Goal: Task Accomplishment & Management: Manage account settings

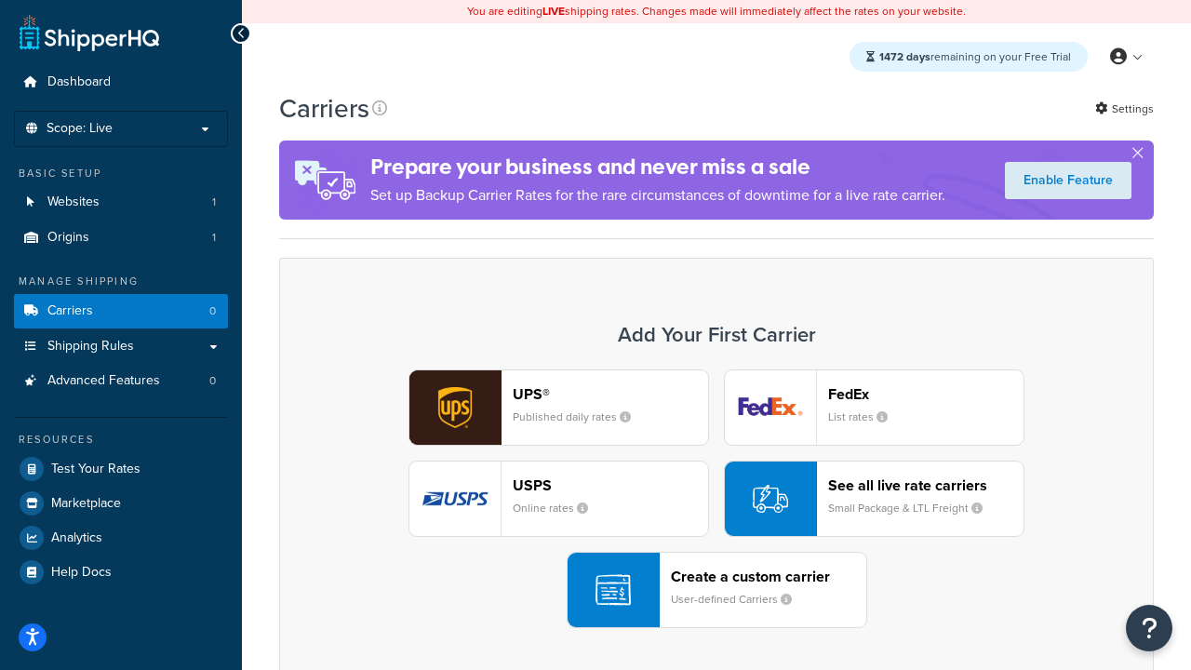
click at [716, 500] on div "UPS® Published daily rates FedEx List rates USPS Online rates See all live rate…" at bounding box center [716, 498] width 835 height 259
click at [926, 394] on header "FedEx" at bounding box center [925, 394] width 195 height 18
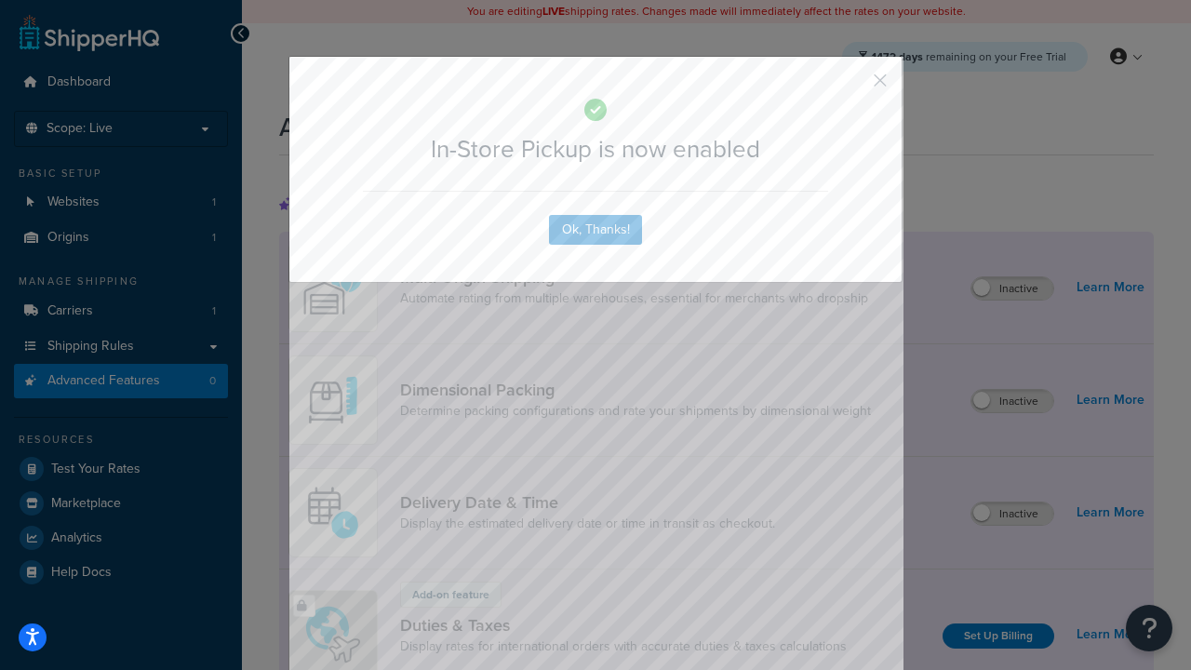
scroll to position [605, 0]
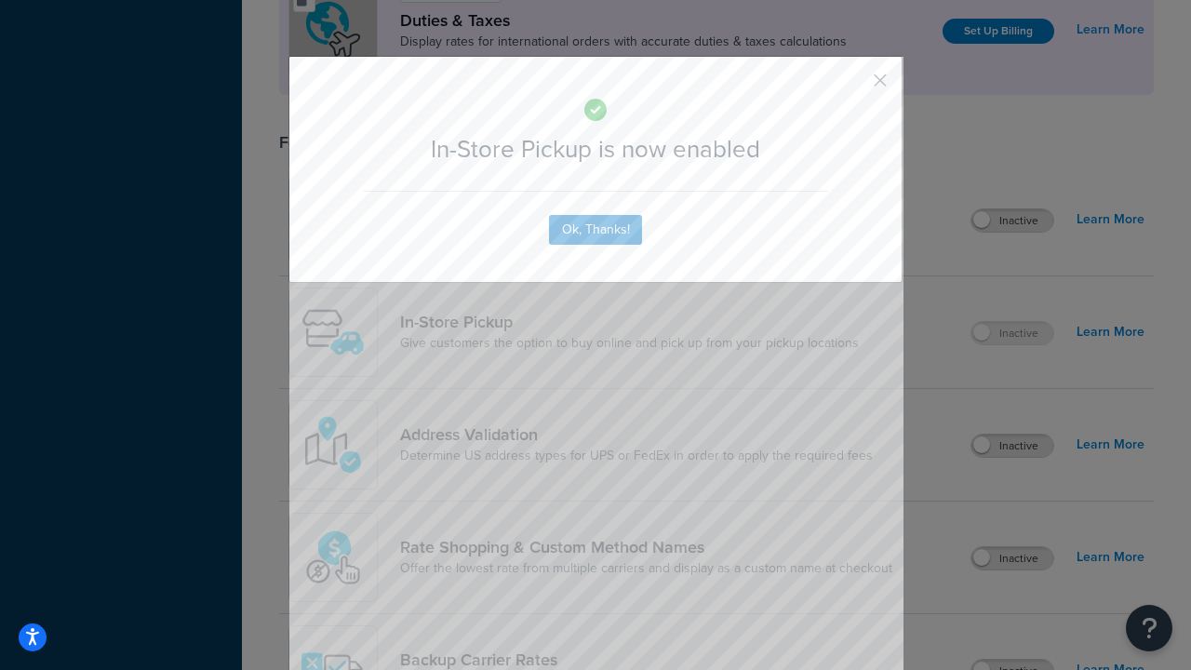
click at [852, 87] on button "button" at bounding box center [852, 87] width 5 height 5
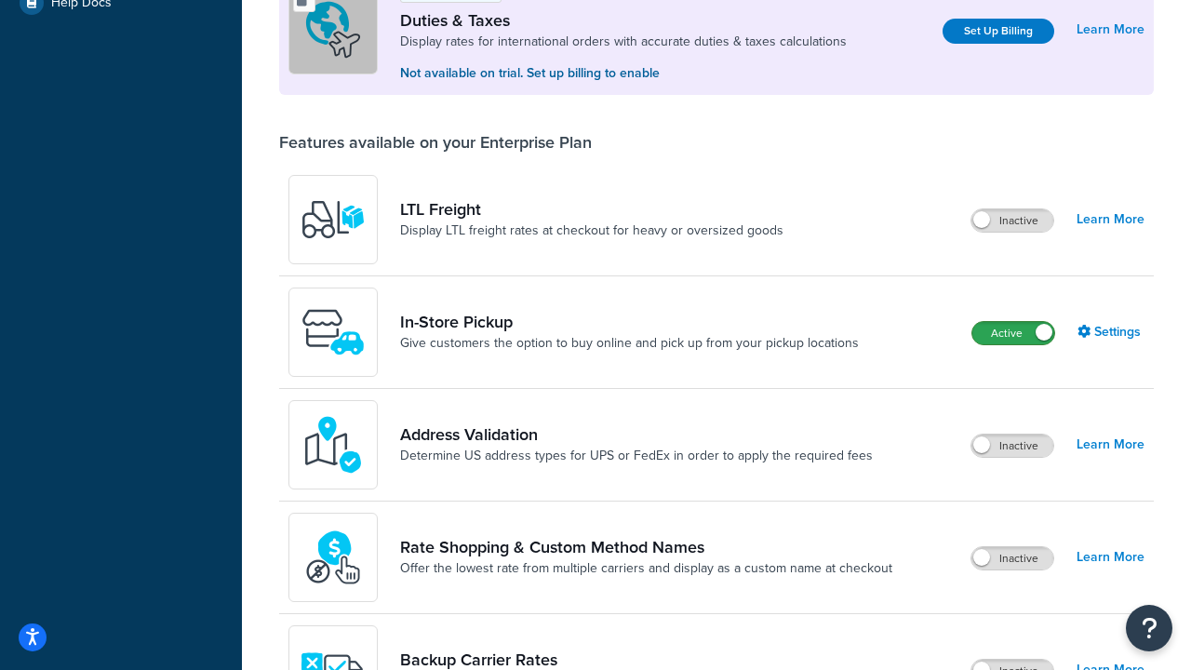
scroll to position [569, 0]
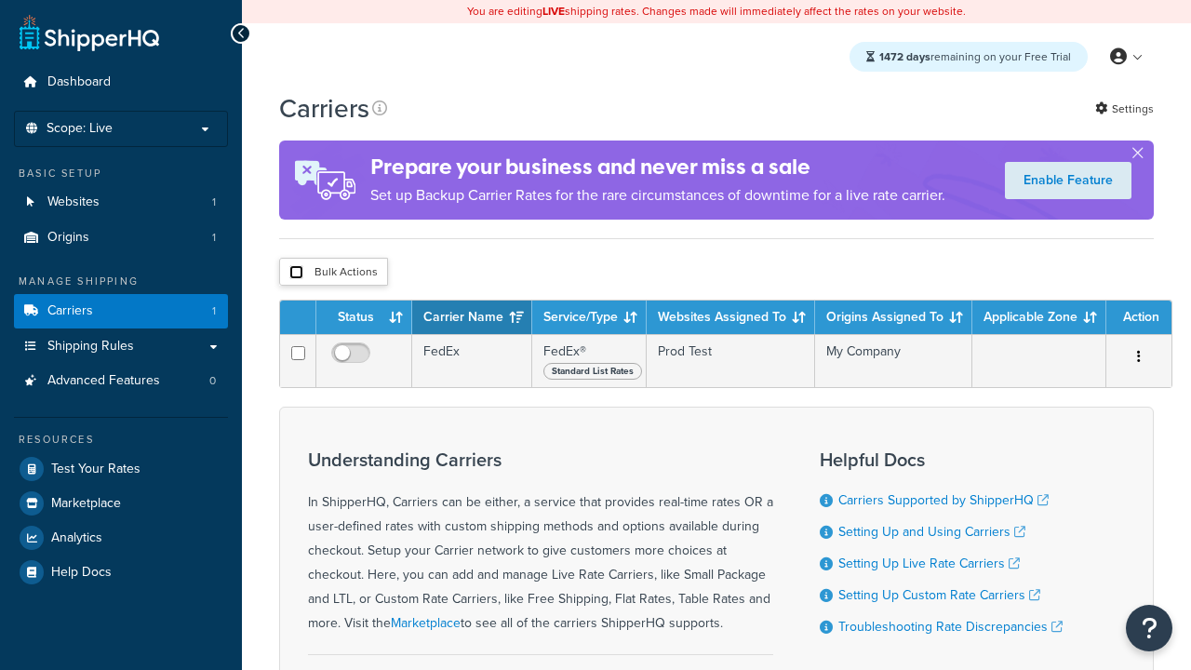
click at [296, 274] on input "checkbox" at bounding box center [296, 272] width 14 height 14
checkbox input "true"
click at [0, 0] on button "Delete" at bounding box center [0, 0] width 0 height 0
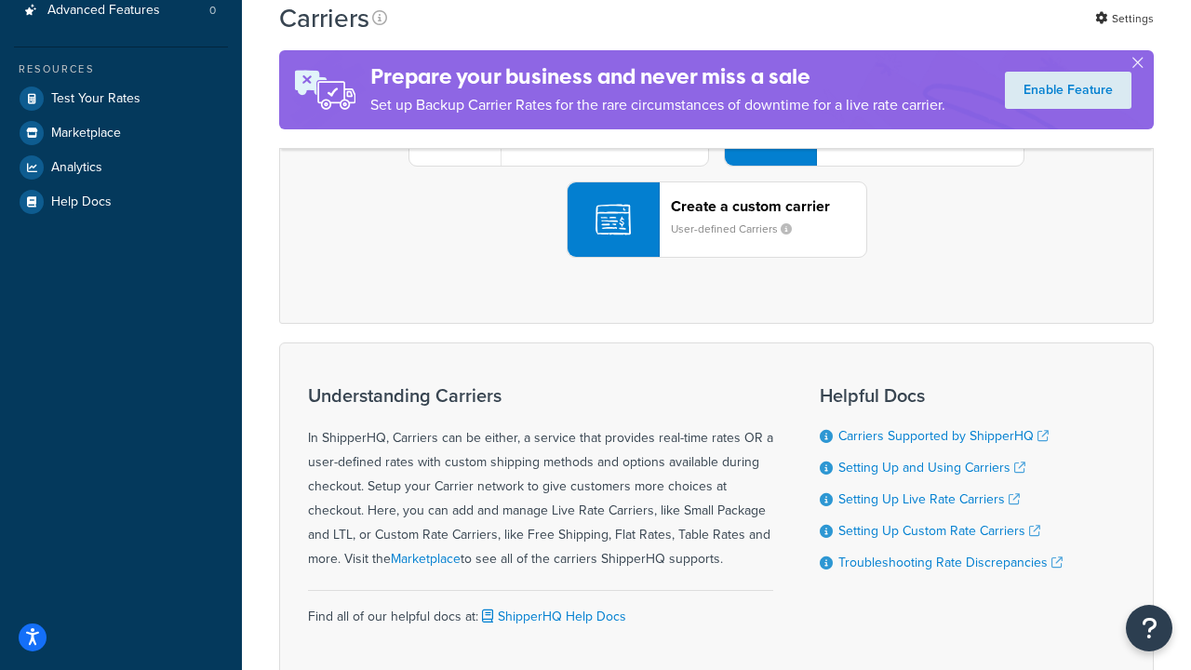
click at [716, 258] on div "UPS® Published daily rates FedEx List rates USPS Online rates See all live rate…" at bounding box center [716, 128] width 835 height 259
click at [926, 33] on header "FedEx" at bounding box center [925, 24] width 195 height 18
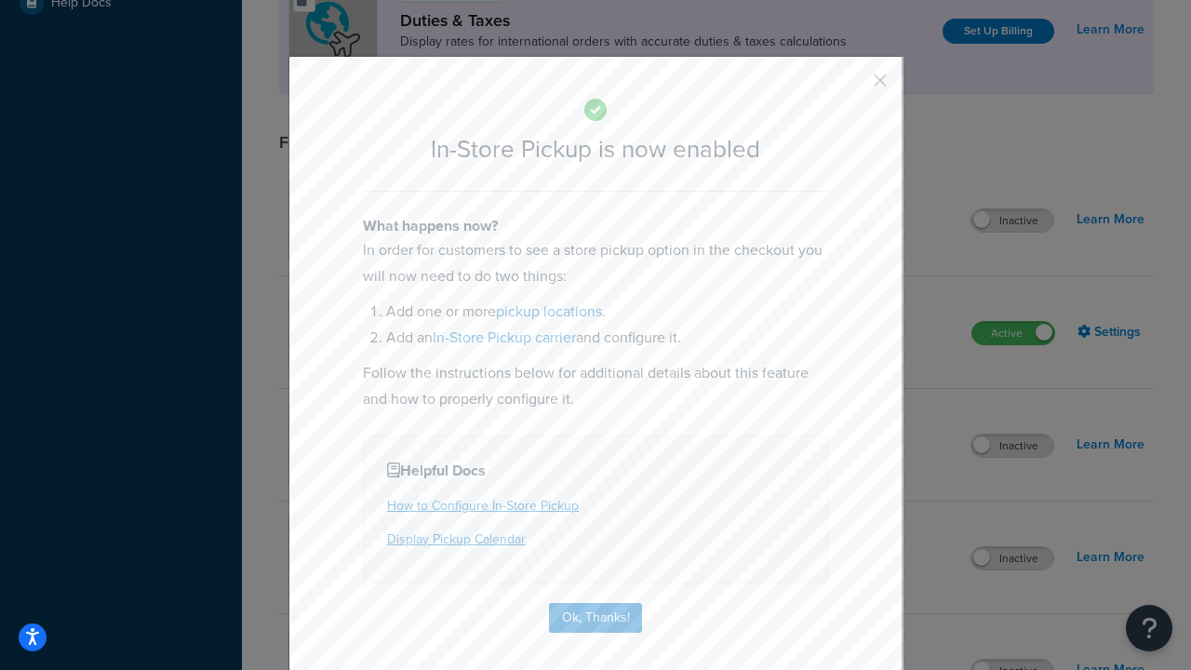
click at [852, 87] on button "button" at bounding box center [852, 87] width 5 height 5
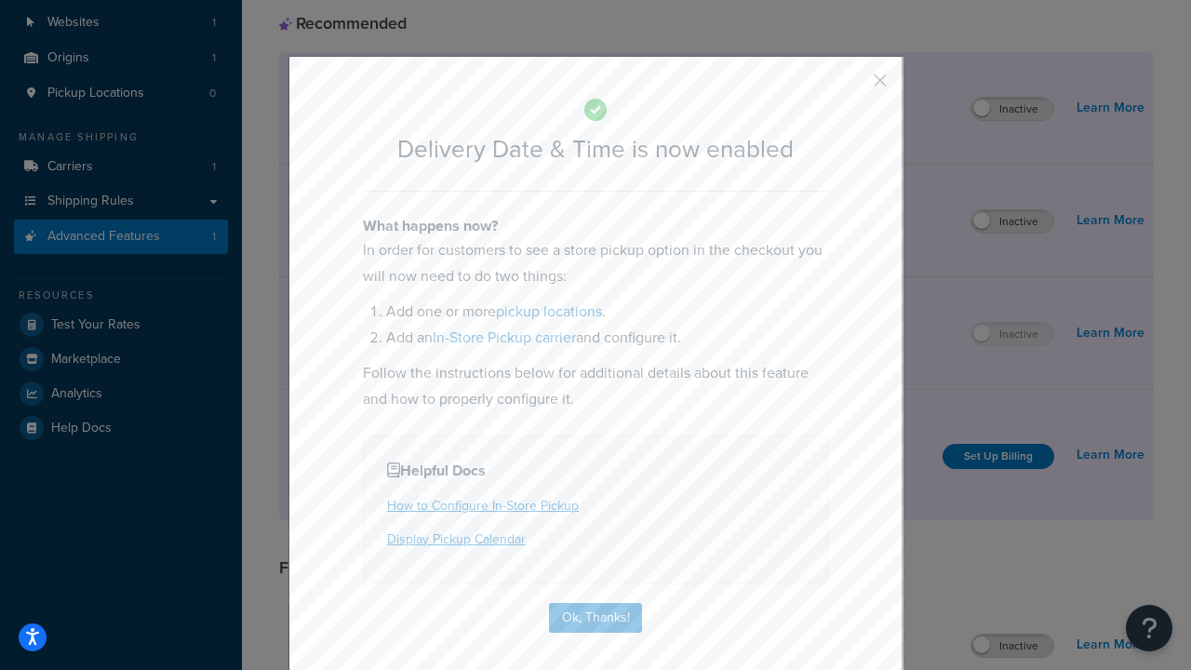
click at [852, 87] on button "button" at bounding box center [852, 87] width 5 height 5
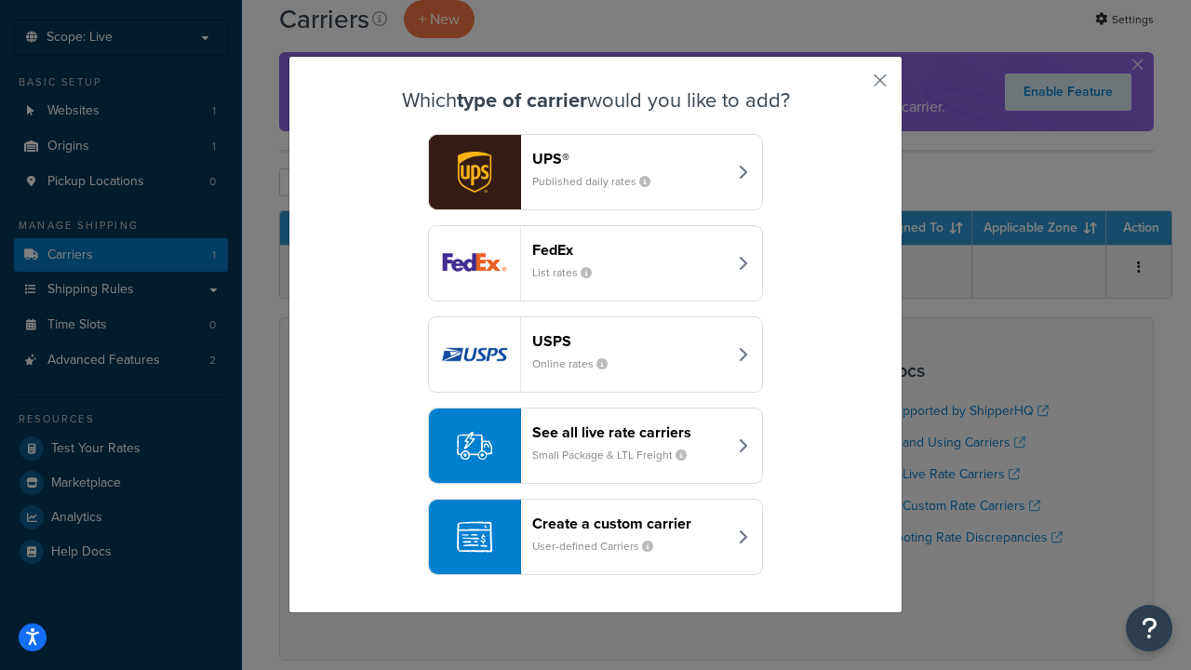
click at [595, 538] on div "Create a custom carrier User-defined Carriers" at bounding box center [629, 537] width 194 height 45
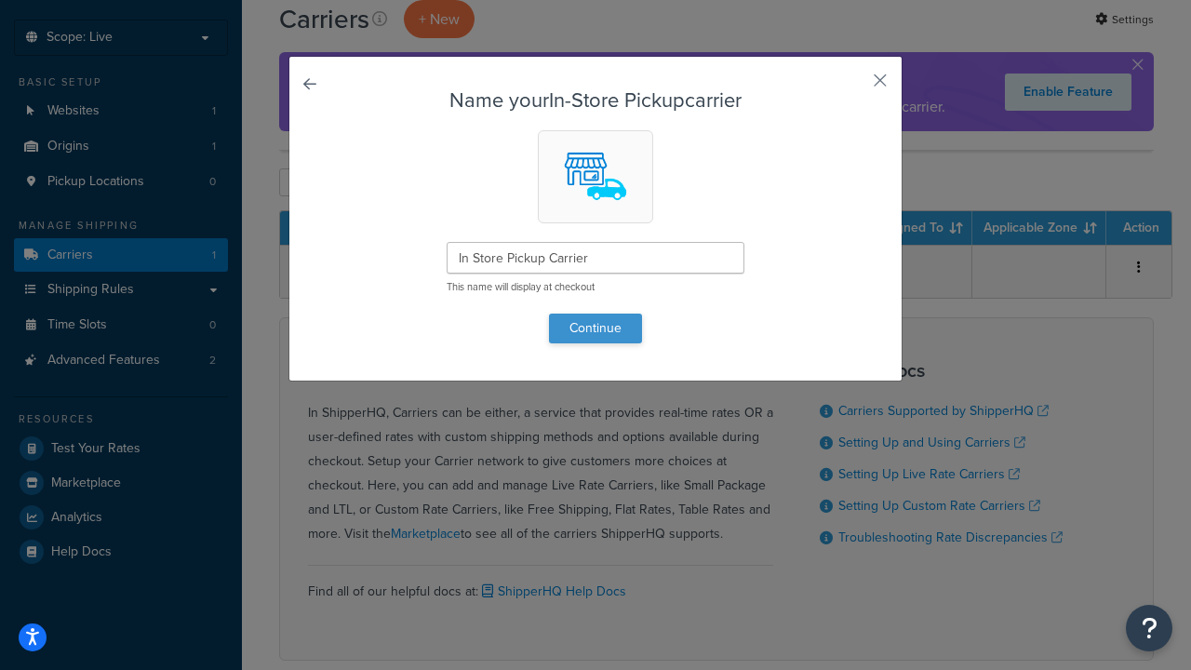
type input "In Store Pickup Carrier"
click at [595, 327] on button "Continue" at bounding box center [595, 329] width 93 height 30
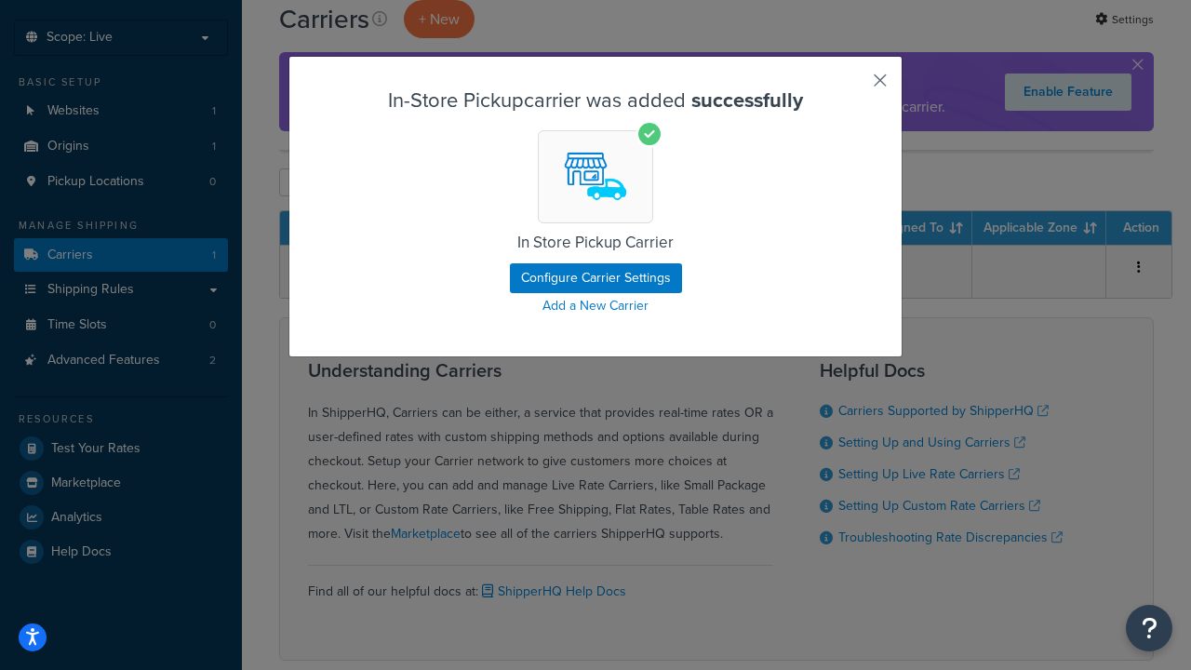
click at [852, 87] on button "button" at bounding box center [852, 87] width 5 height 5
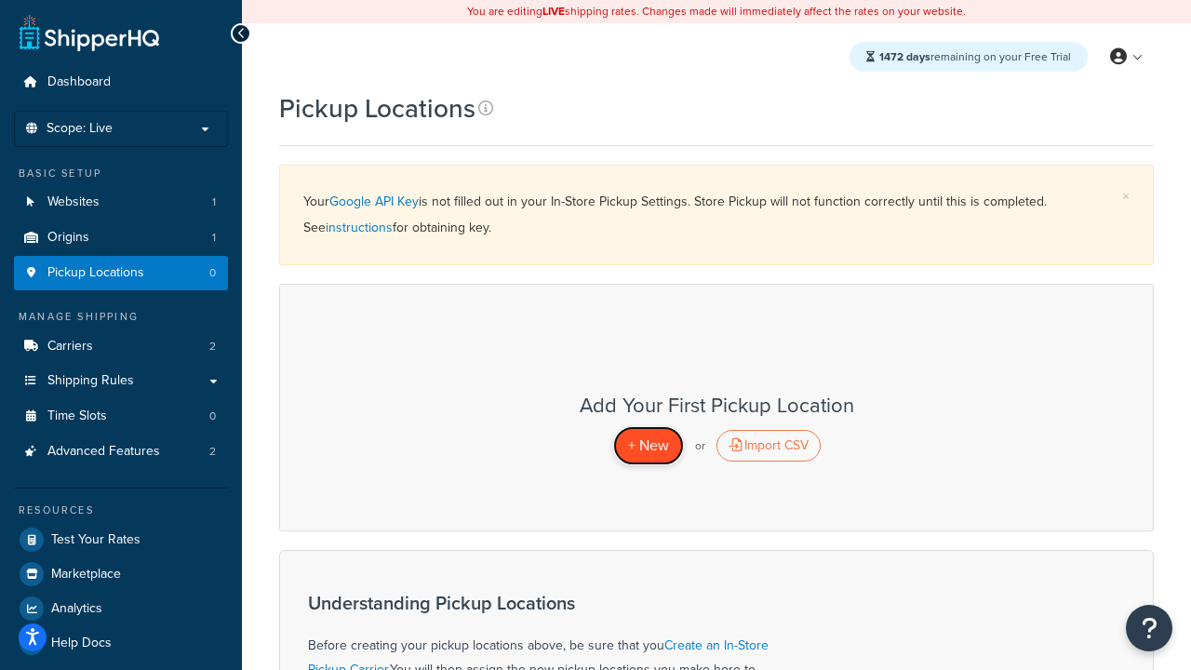
click at [648, 446] on span "+ New" at bounding box center [648, 444] width 41 height 21
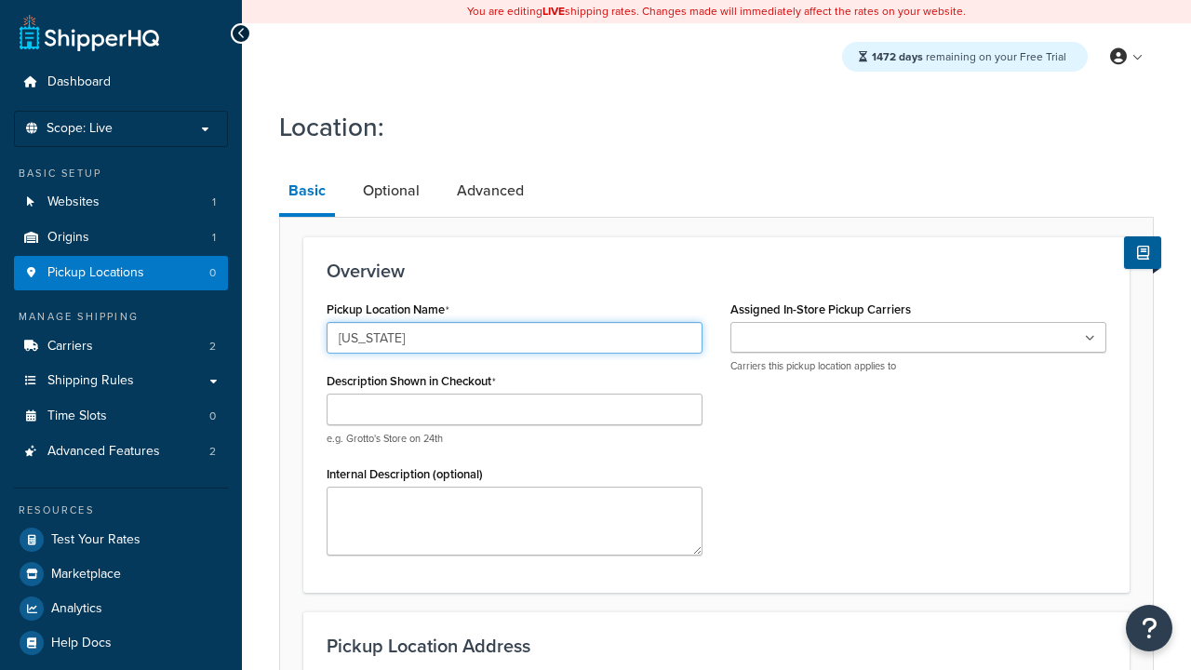
type input "[US_STATE]"
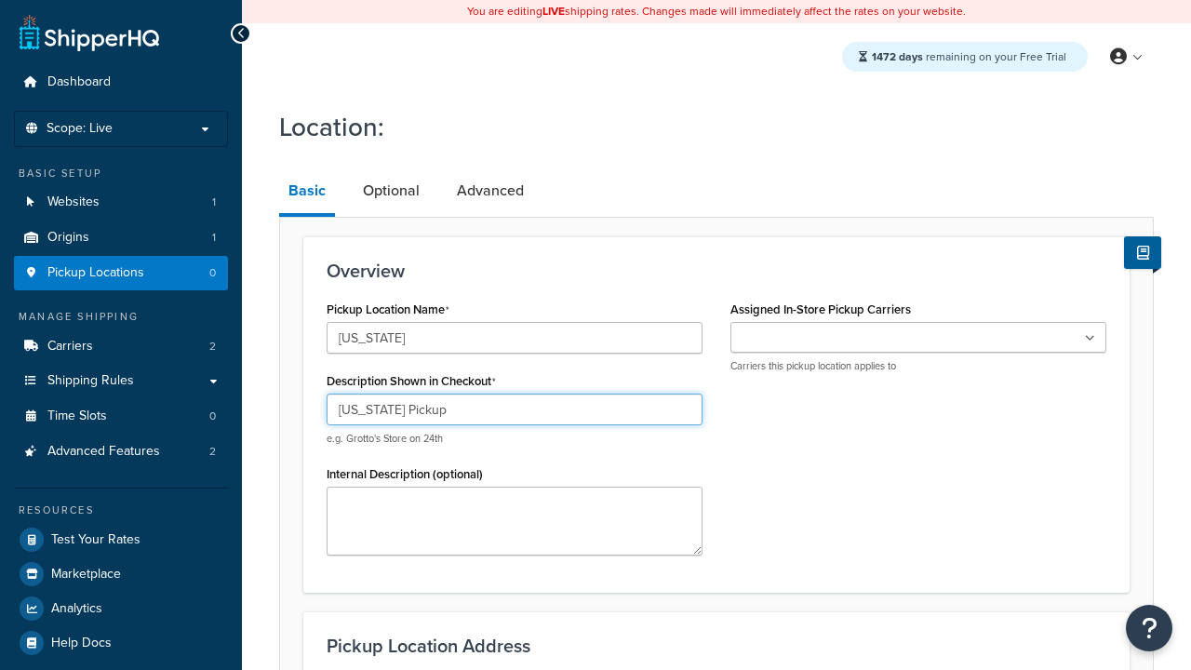
type input "[US_STATE] Pickup"
click at [918, 338] on ul at bounding box center [918, 337] width 376 height 31
type input "3385 Michelson Drive"
type input "Suite B"
type input "Irvine"
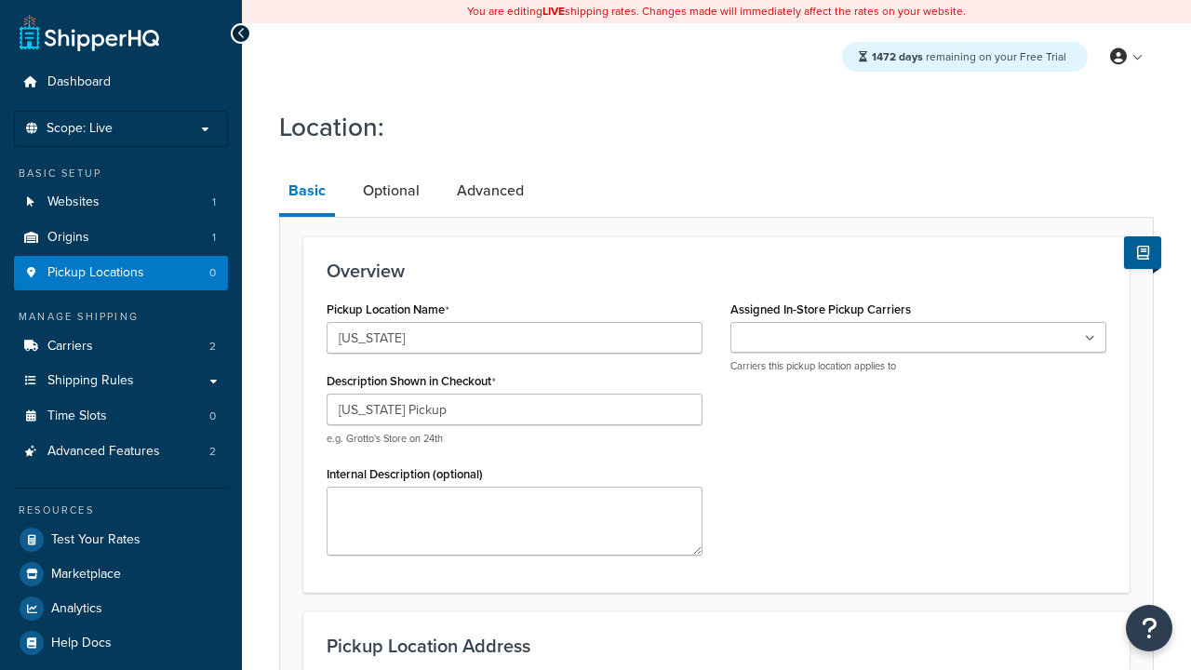
select select "5"
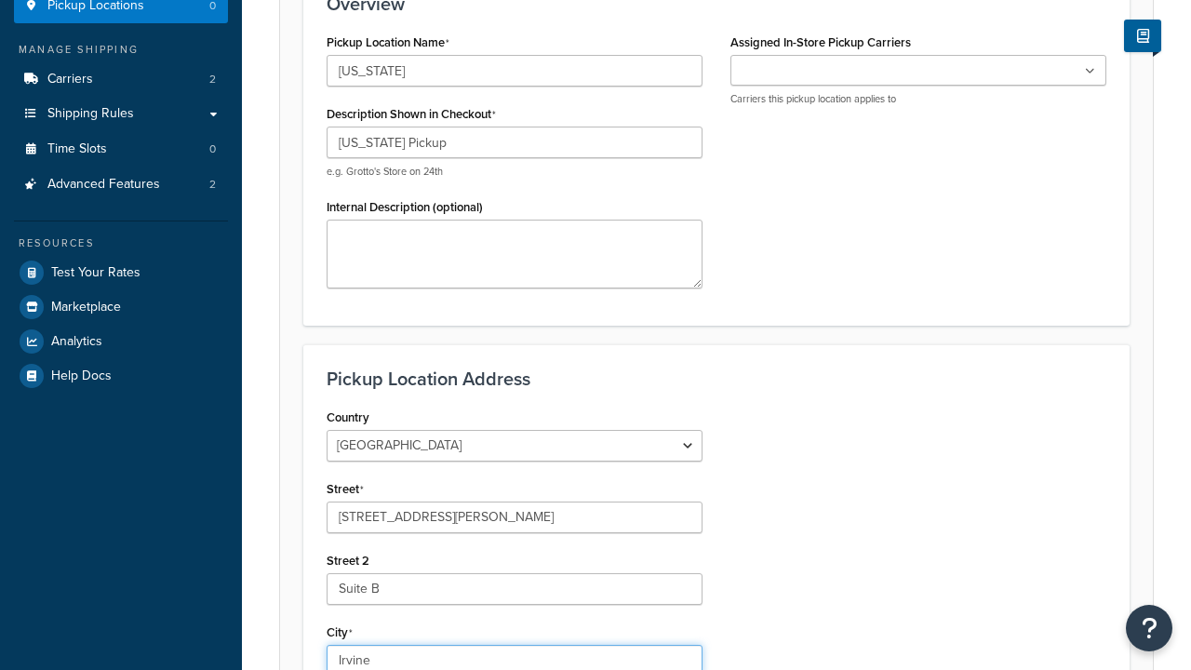
type input "Irvine"
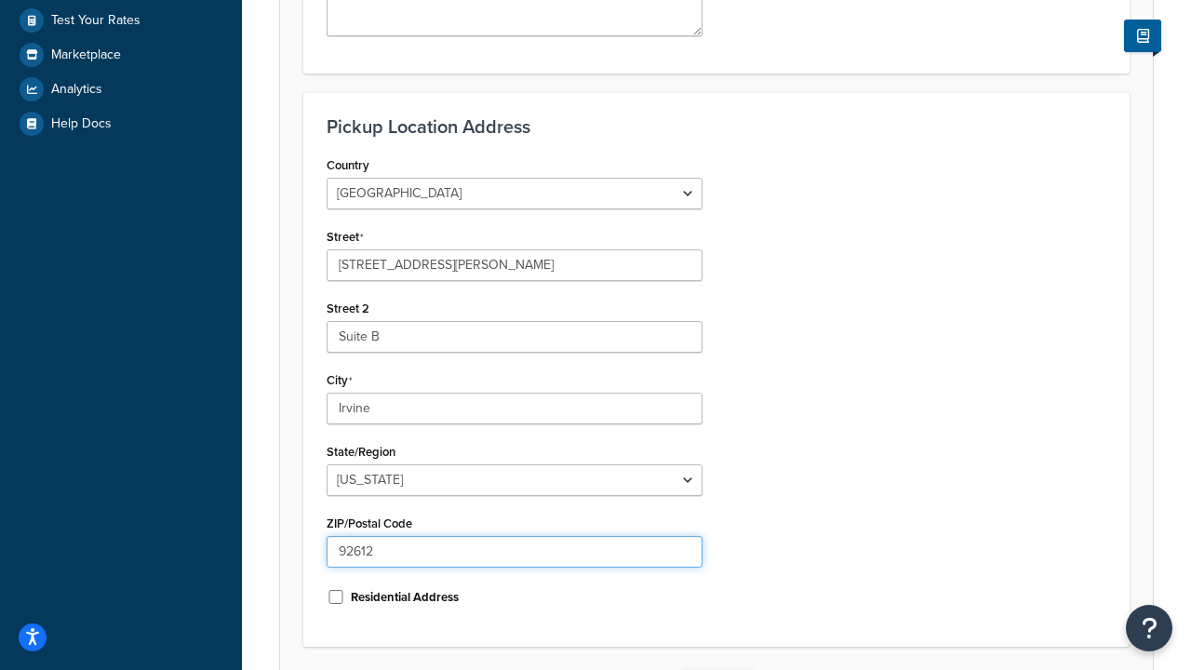
type input "92612"
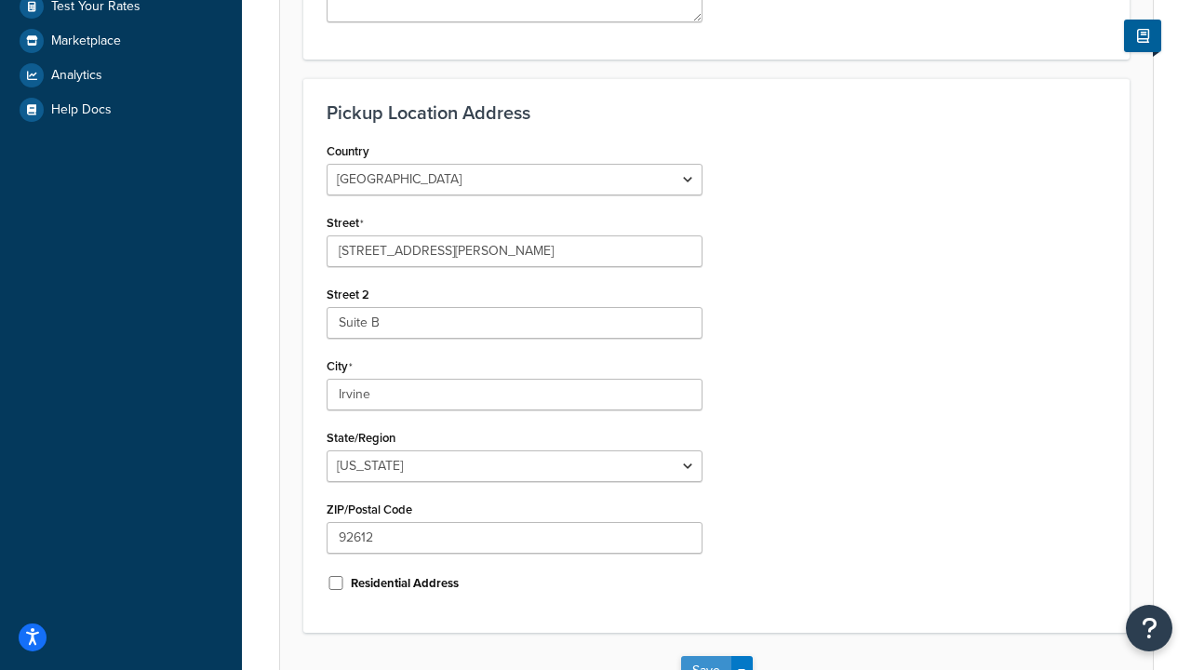
click at [705, 656] on button "Save" at bounding box center [706, 671] width 50 height 30
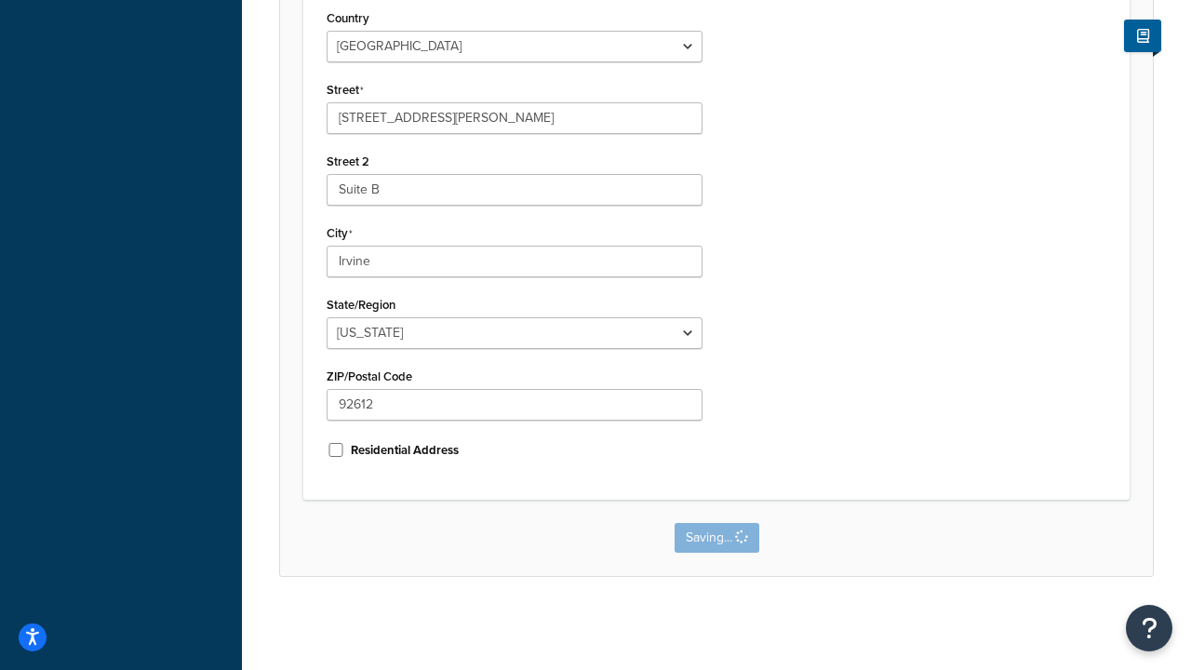
scroll to position [0, 0]
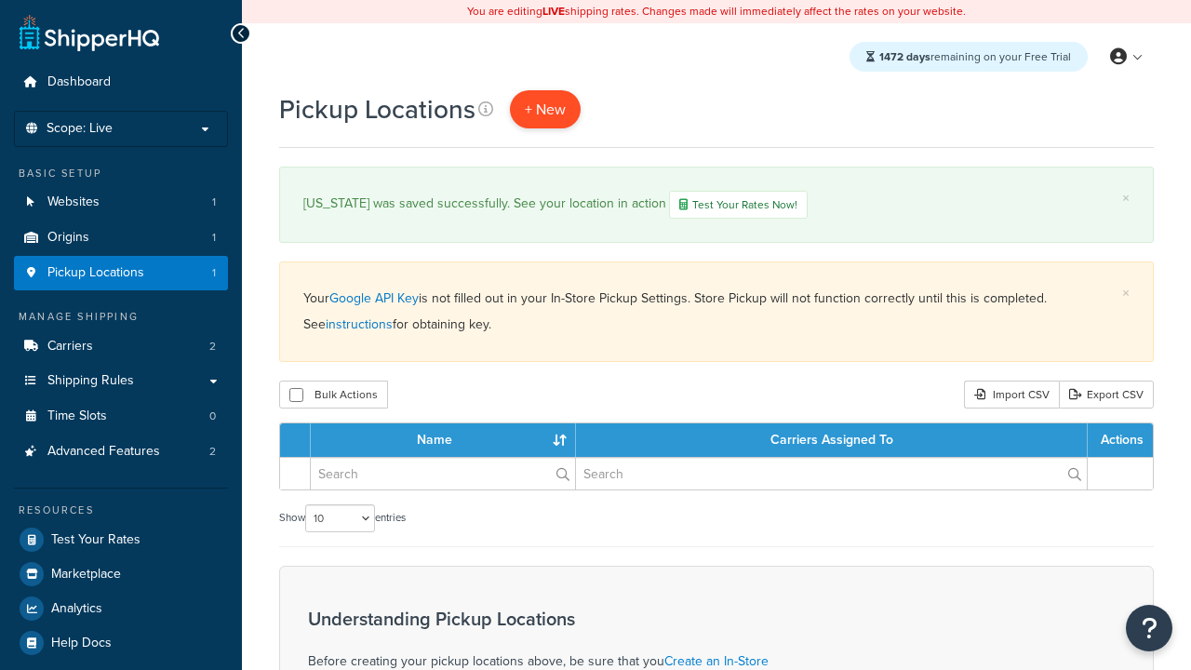
click at [543, 110] on span "+ New" at bounding box center [545, 109] width 41 height 21
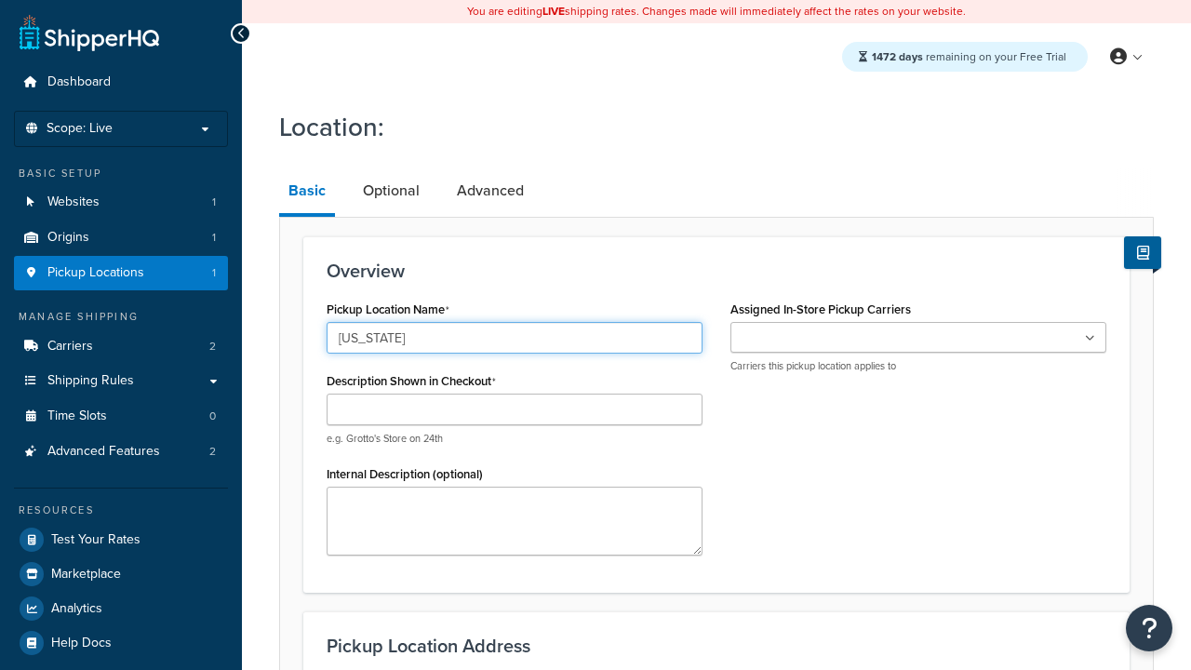
type input "[US_STATE]"
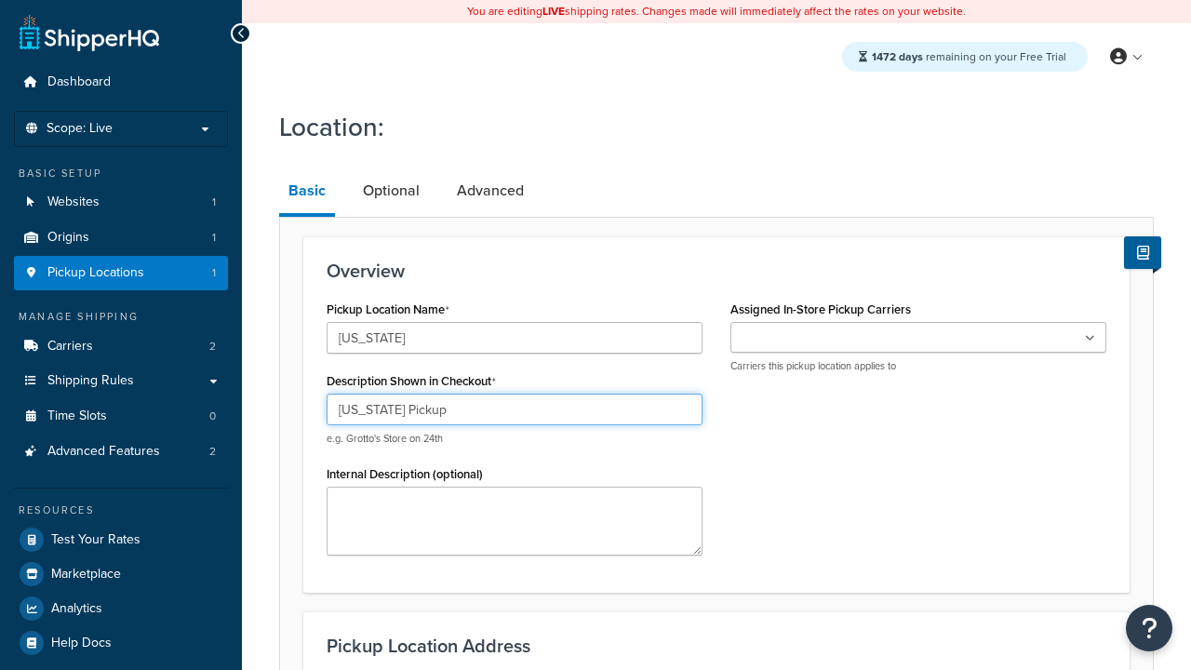
type input "Texas Pickup"
click at [918, 338] on ul at bounding box center [918, 337] width 376 height 31
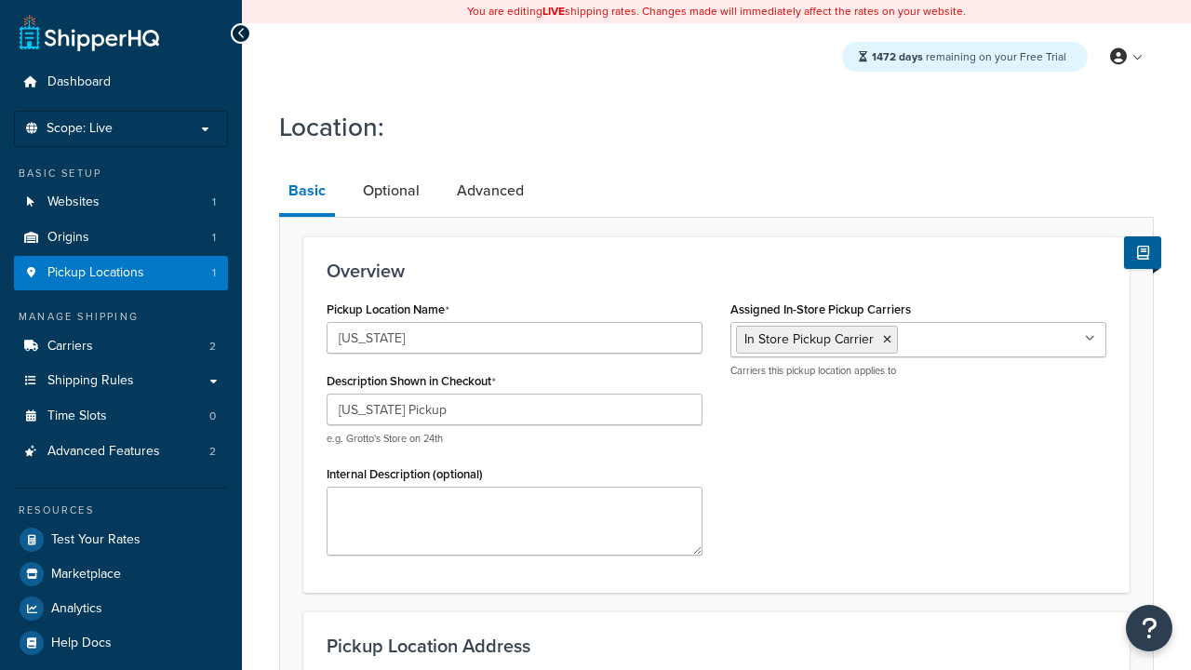
type input "2207 Four Waters Loop"
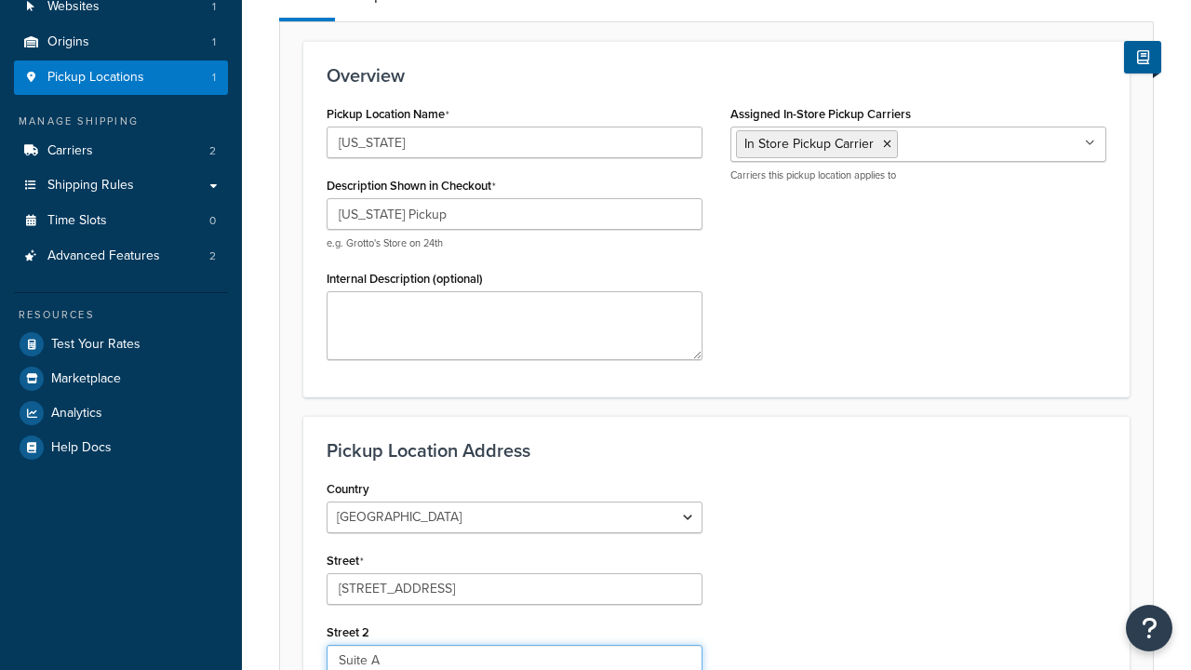
type input "Suite A"
type input "Georgetown"
select select "43"
type input "Georgetown"
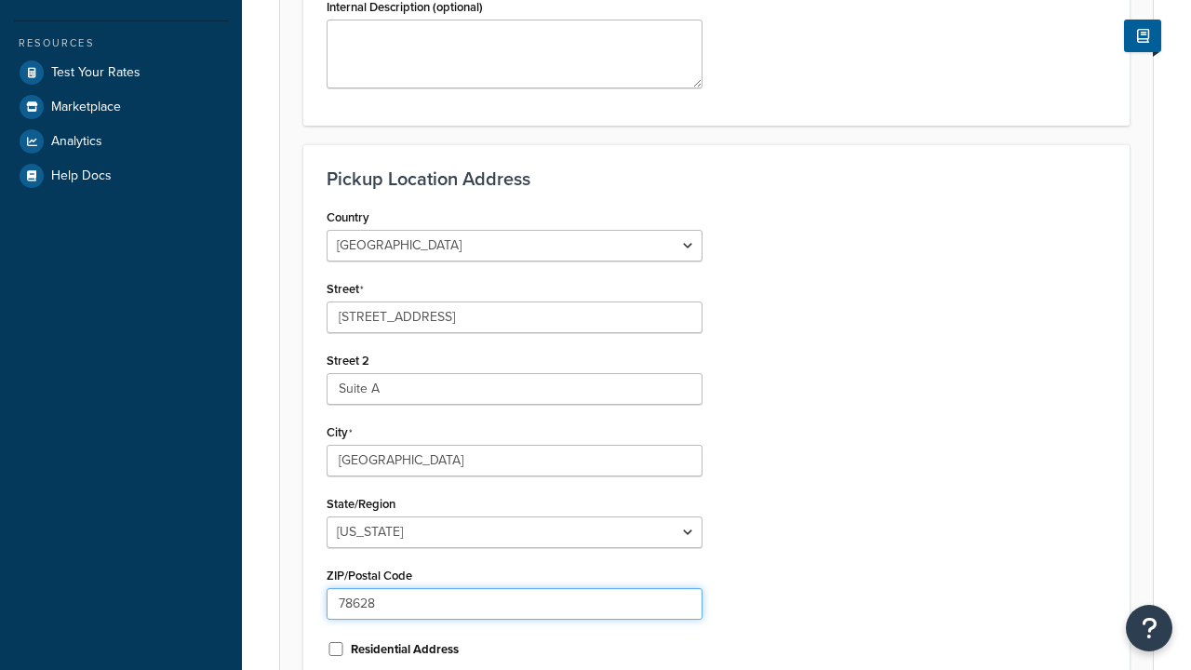
type input "78628"
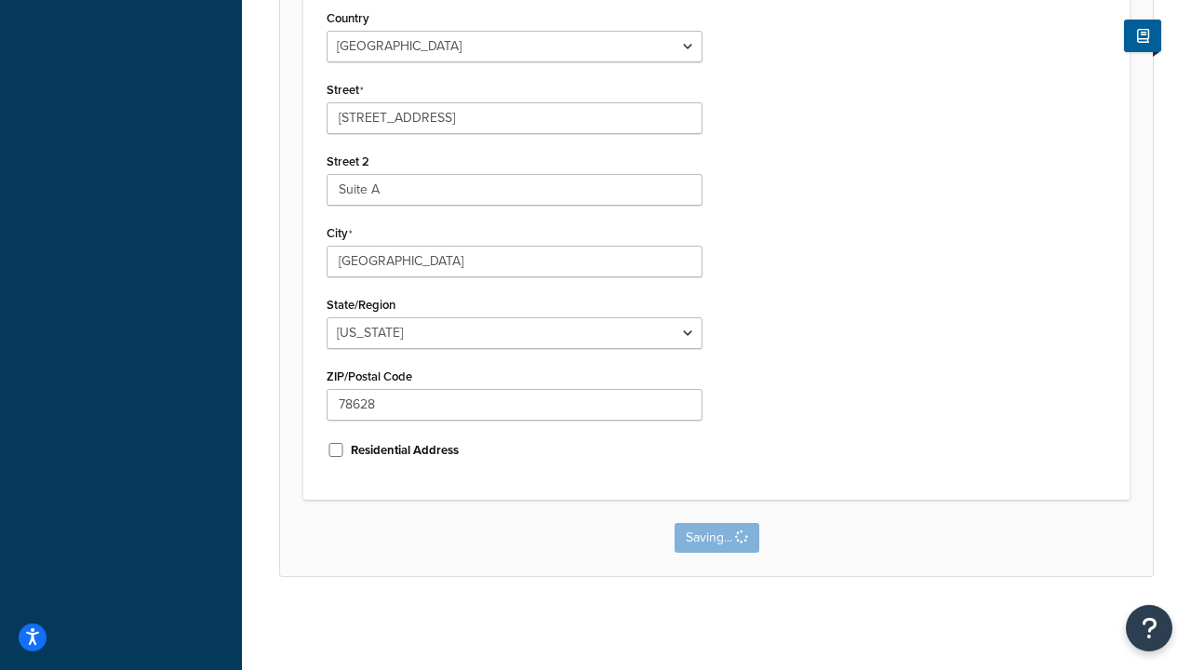
scroll to position [0, 0]
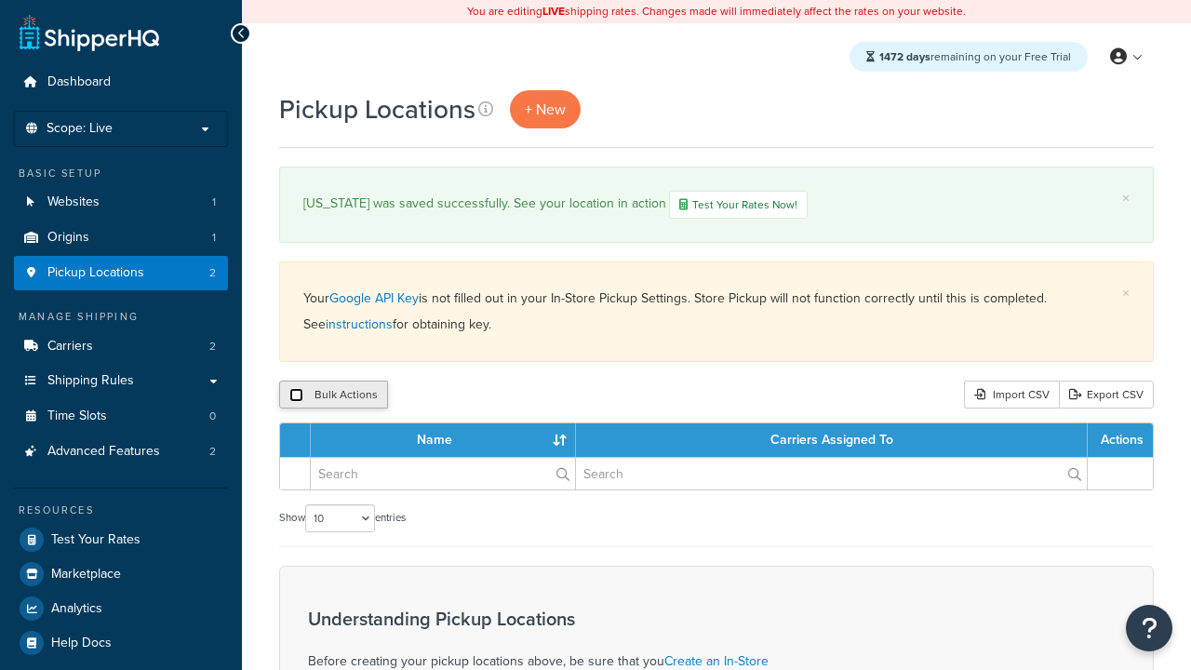
click at [296, 397] on input "checkbox" at bounding box center [296, 395] width 14 height 14
checkbox input "true"
